Goal: Information Seeking & Learning: Learn about a topic

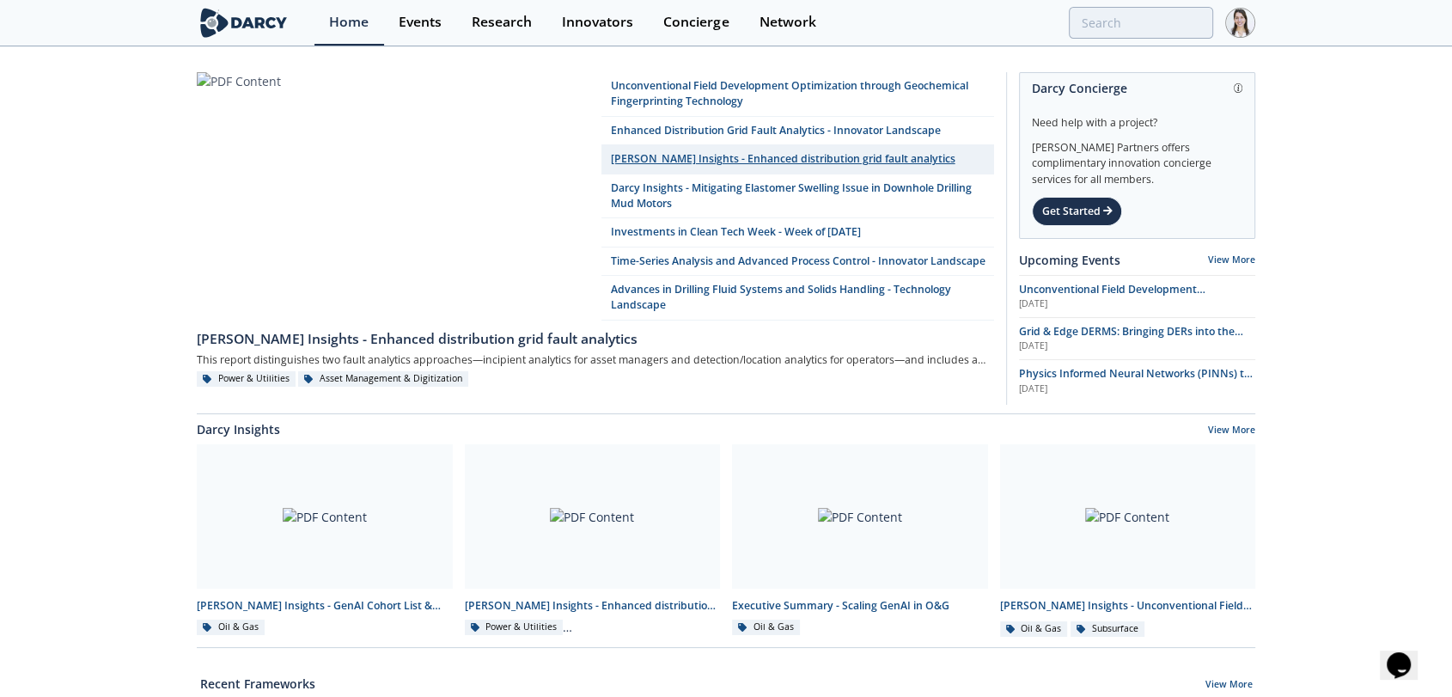
click at [746, 158] on link "[PERSON_NAME] Insights - Enhanced distribution grid fault analytics" at bounding box center [797, 159] width 393 height 28
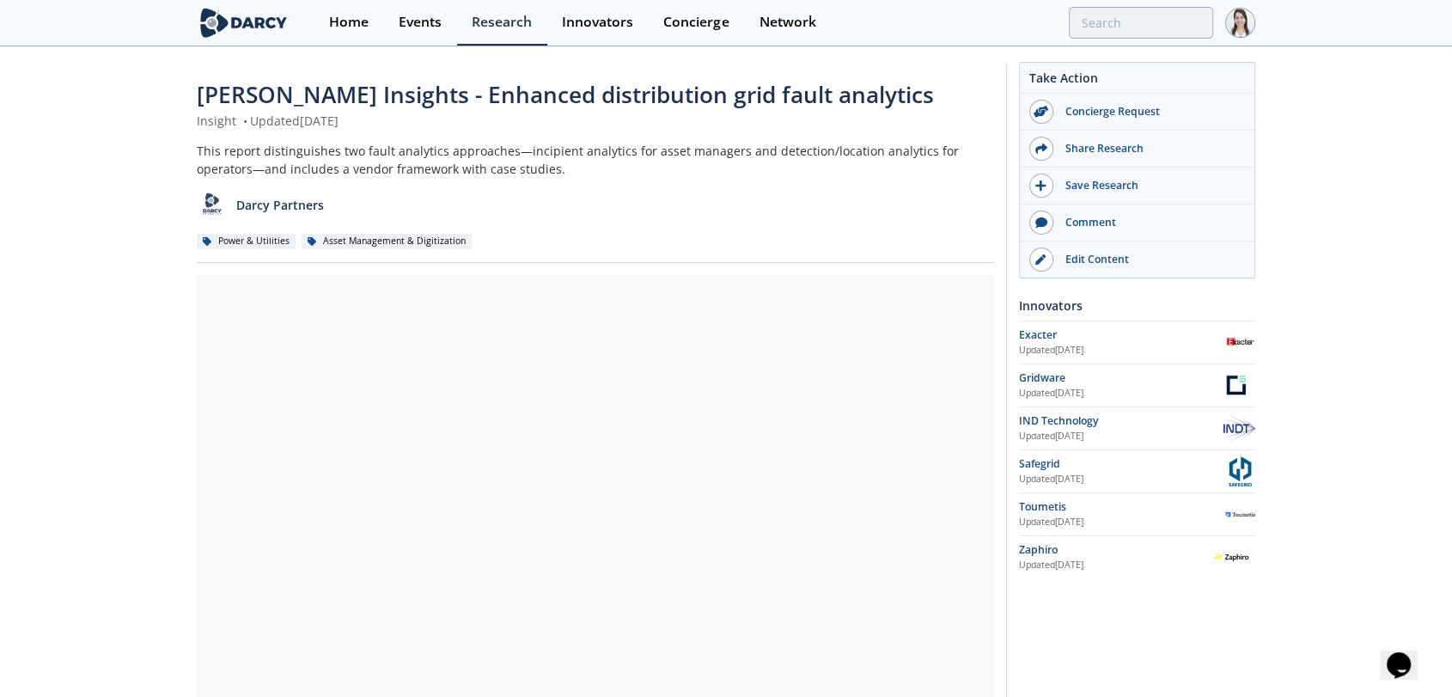
scroll to position [191, 0]
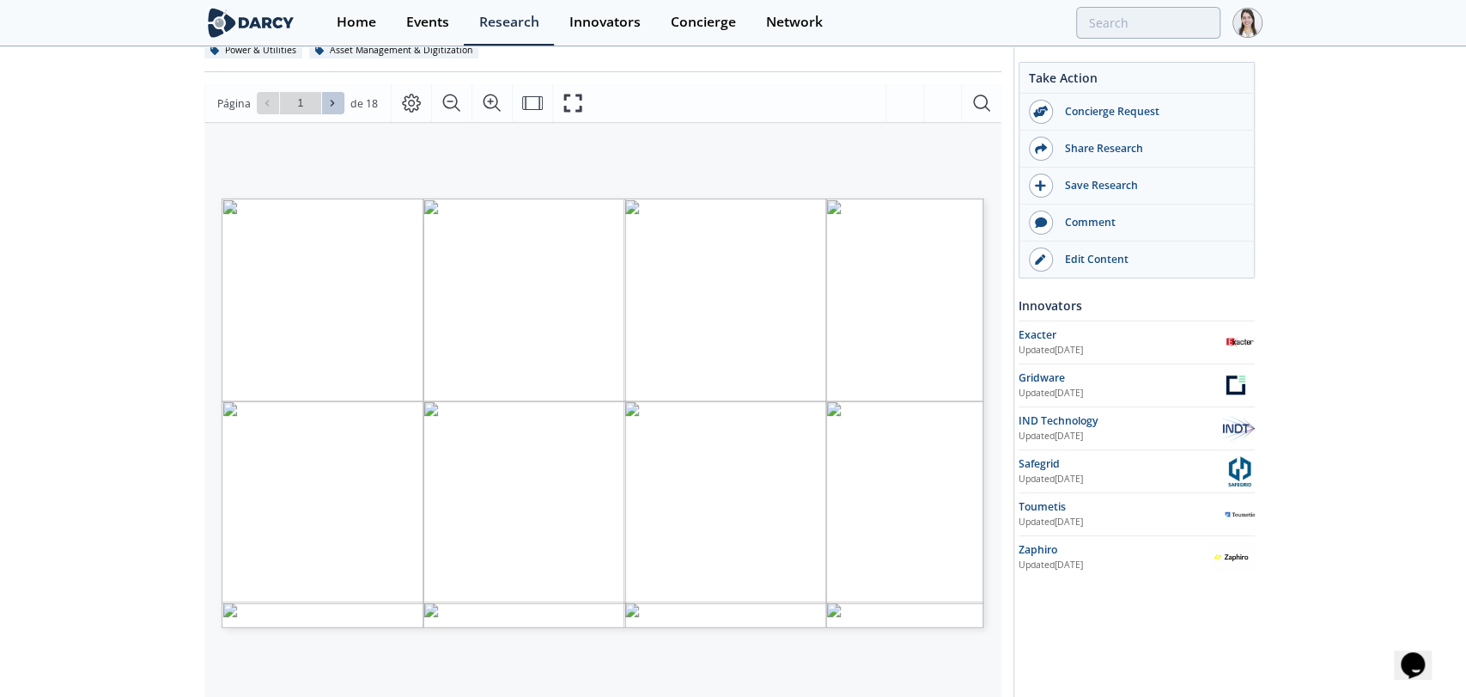
click at [332, 105] on icon at bounding box center [332, 103] width 10 height 10
type input "2"
click at [332, 105] on icon at bounding box center [332, 103] width 10 height 10
type input "3"
click at [332, 105] on icon at bounding box center [332, 103] width 10 height 10
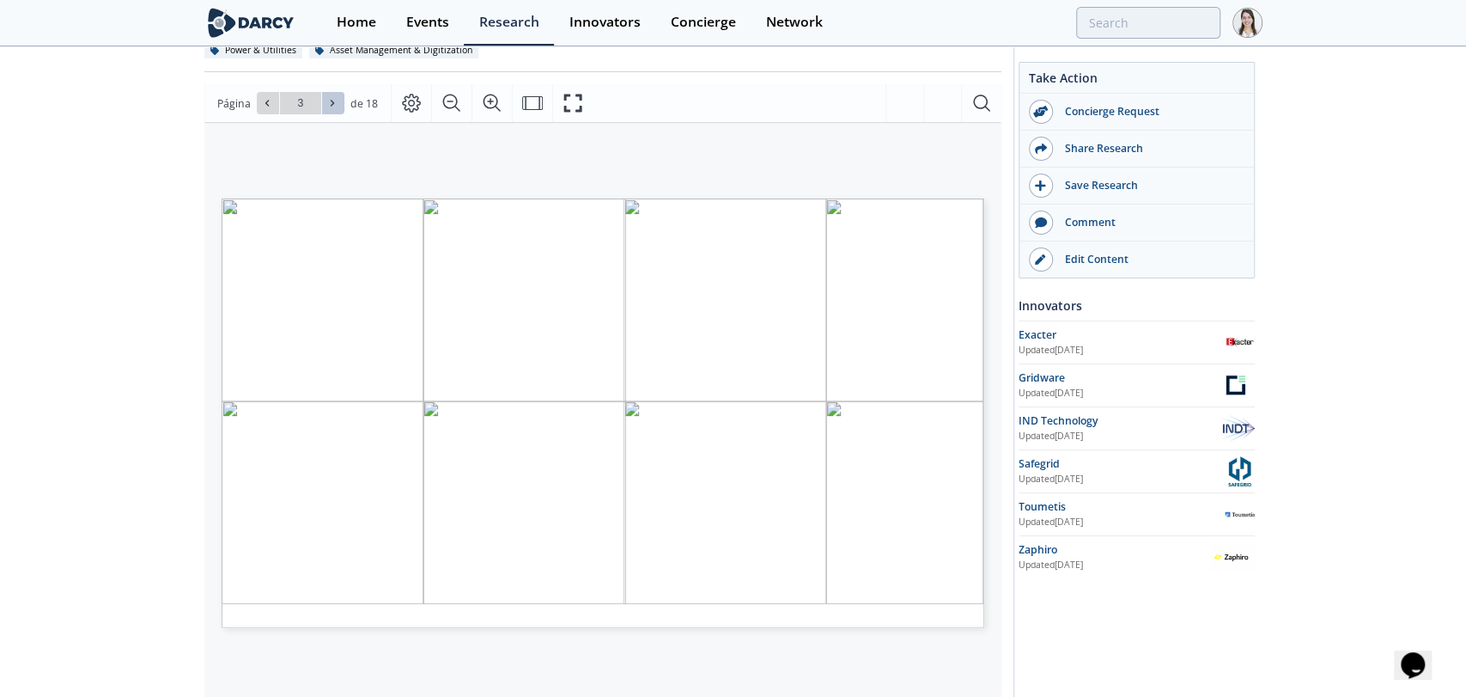
type input "4"
click at [332, 105] on icon at bounding box center [332, 103] width 10 height 10
type input "5"
click at [332, 105] on icon at bounding box center [332, 103] width 10 height 10
type input "6"
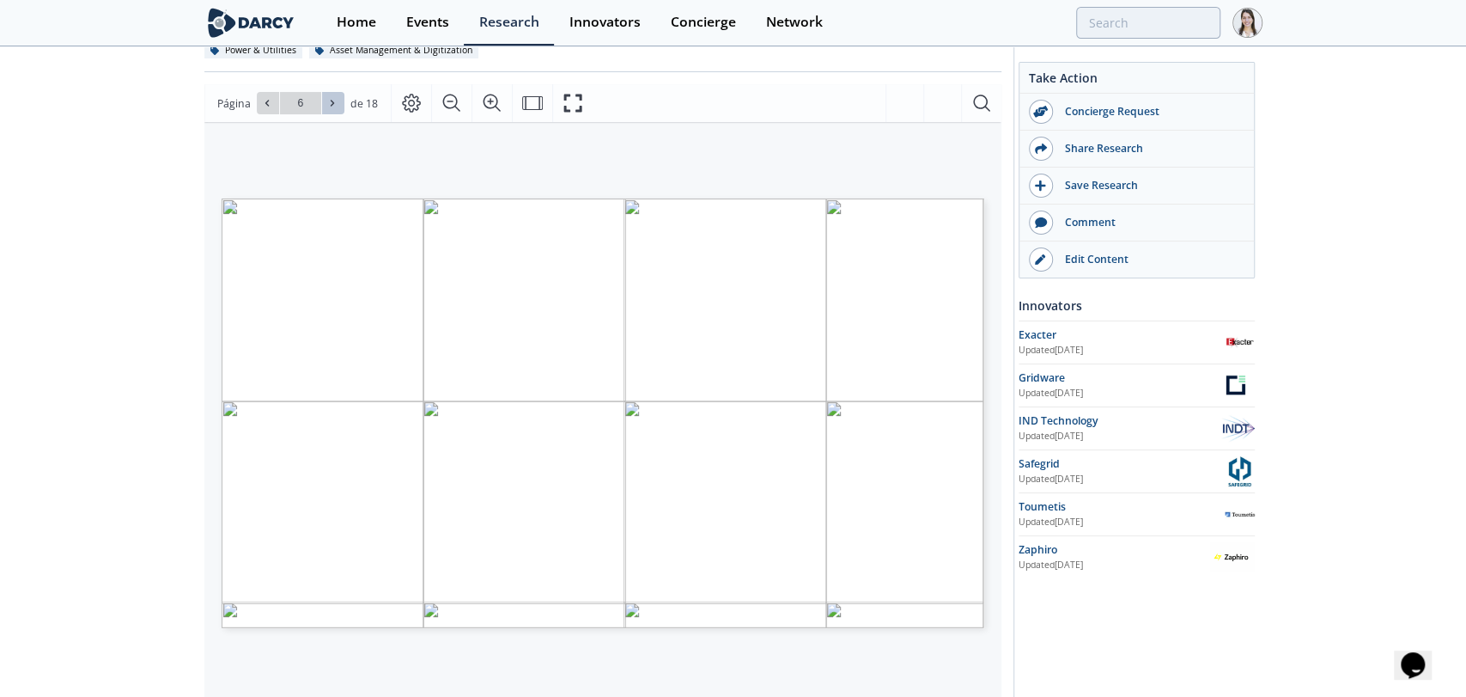
click at [332, 105] on icon at bounding box center [332, 103] width 10 height 10
type input "7"
click at [332, 105] on icon at bounding box center [332, 103] width 10 height 10
type input "8"
click at [332, 105] on icon at bounding box center [332, 103] width 10 height 10
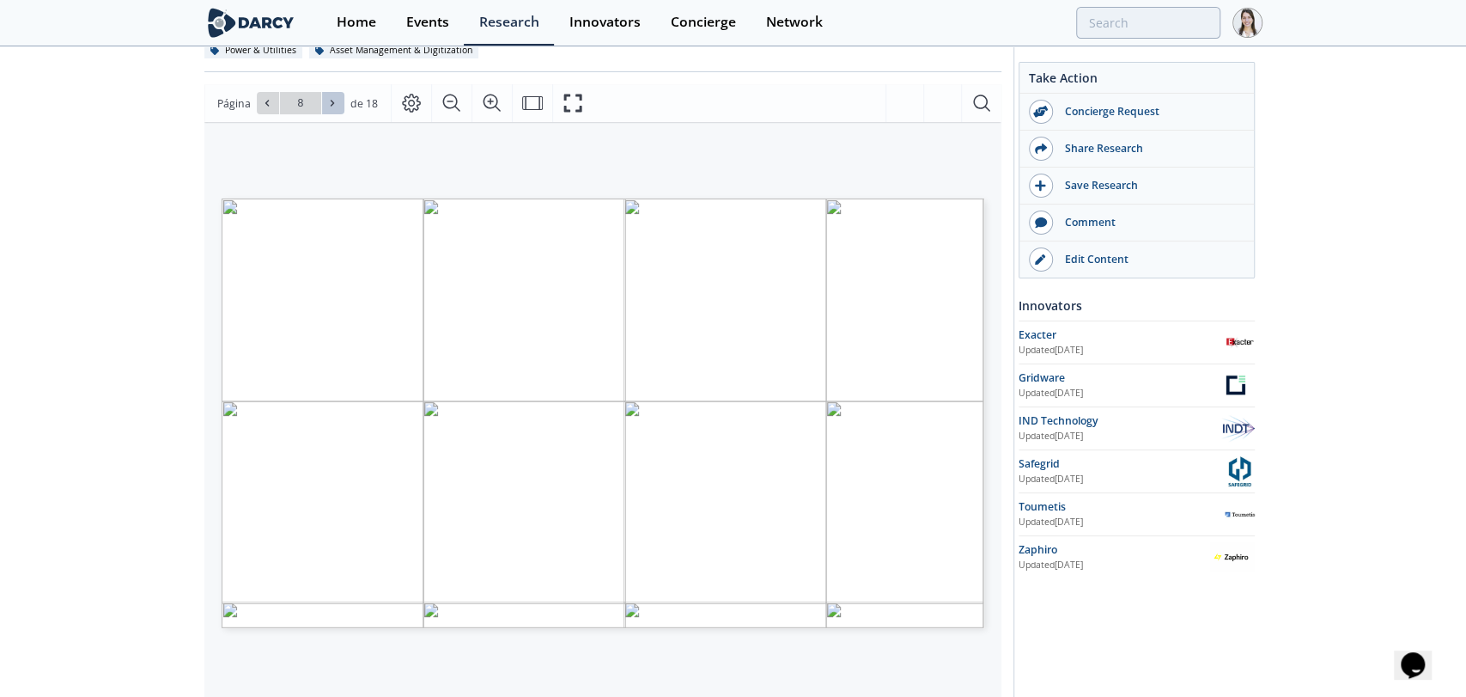
type input "9"
click at [332, 105] on icon at bounding box center [332, 103] width 10 height 10
type input "10"
click at [332, 105] on icon at bounding box center [332, 103] width 10 height 10
type input "11"
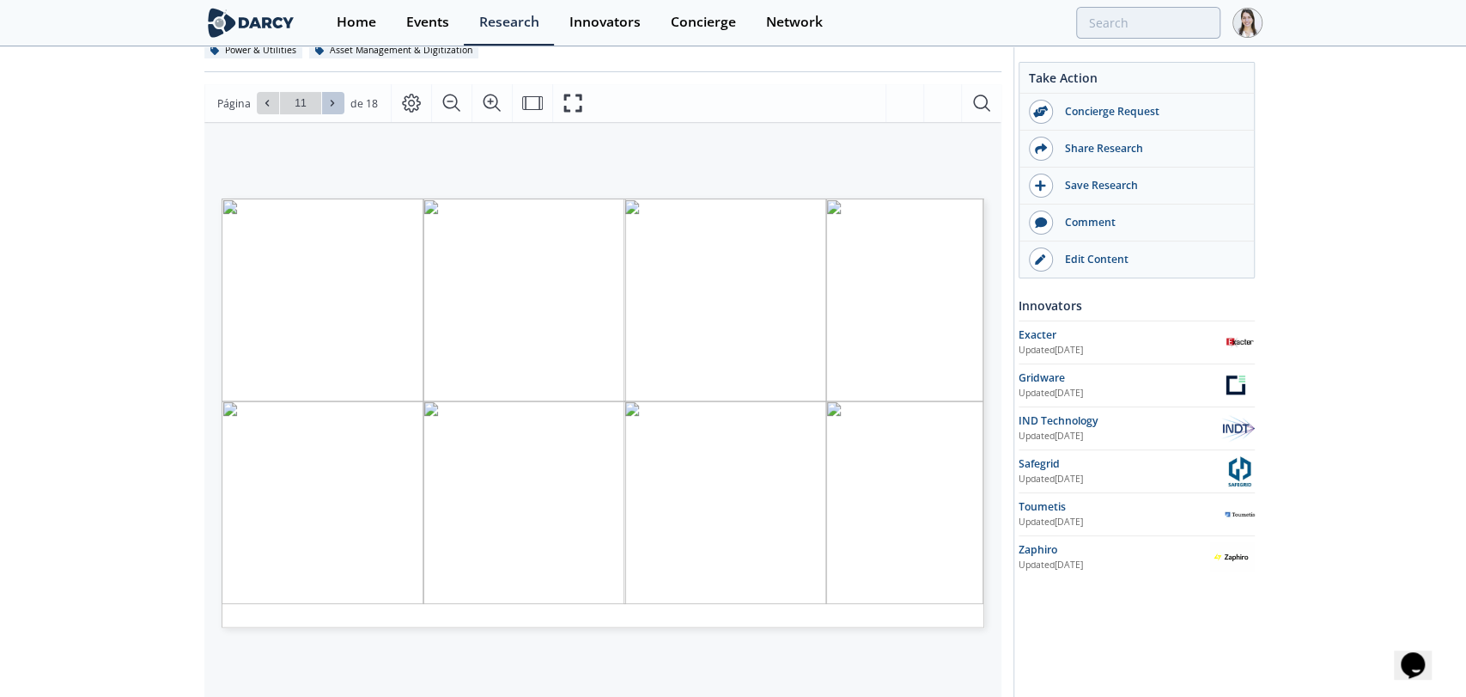
click at [332, 105] on icon at bounding box center [332, 103] width 10 height 10
type input "12"
click at [334, 112] on button at bounding box center [333, 103] width 22 height 22
type input "14"
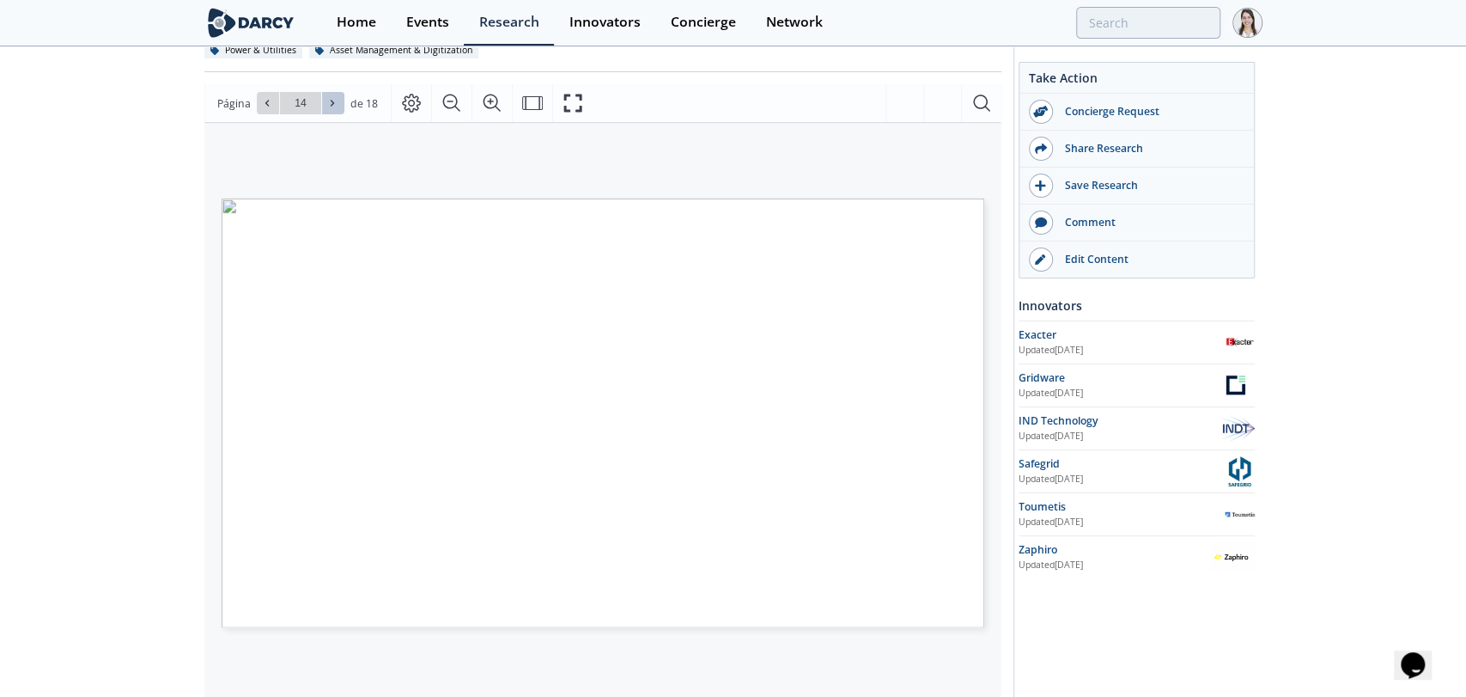
click at [334, 112] on button at bounding box center [333, 103] width 22 height 22
type input "18"
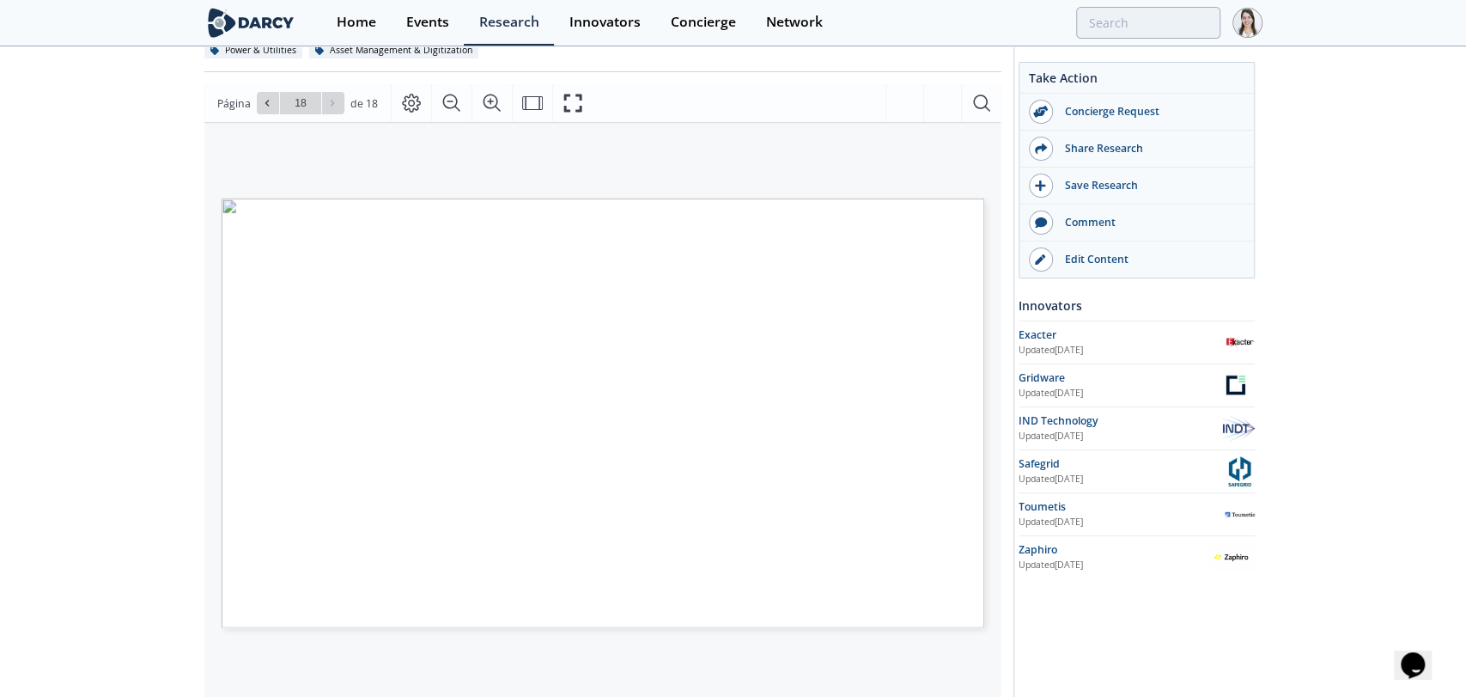
click at [334, 112] on div "Ir a la página 18" at bounding box center [301, 103] width 88 height 22
